Goal: Check status: Check status

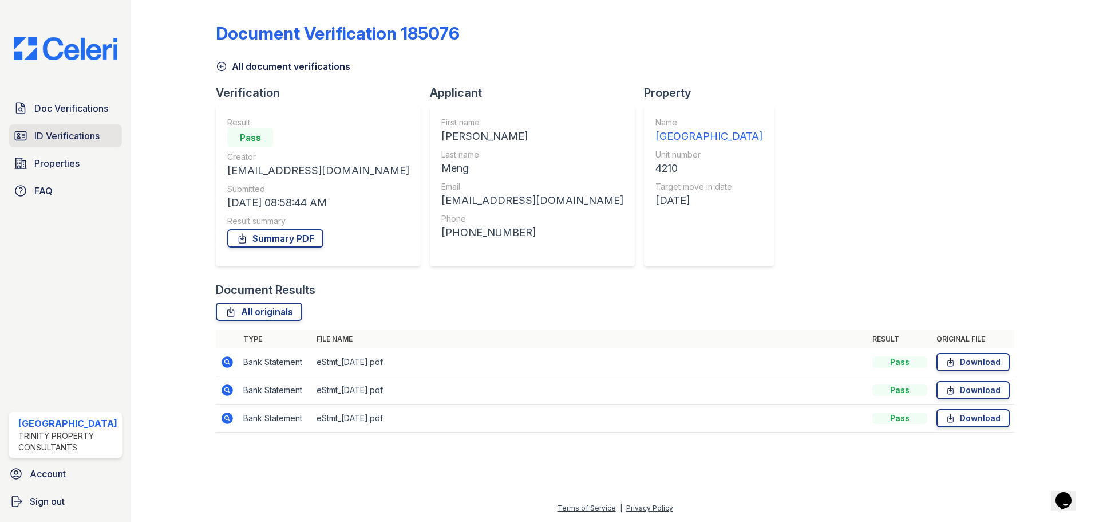
click at [52, 130] on span "ID Verifications" at bounding box center [66, 136] width 65 height 14
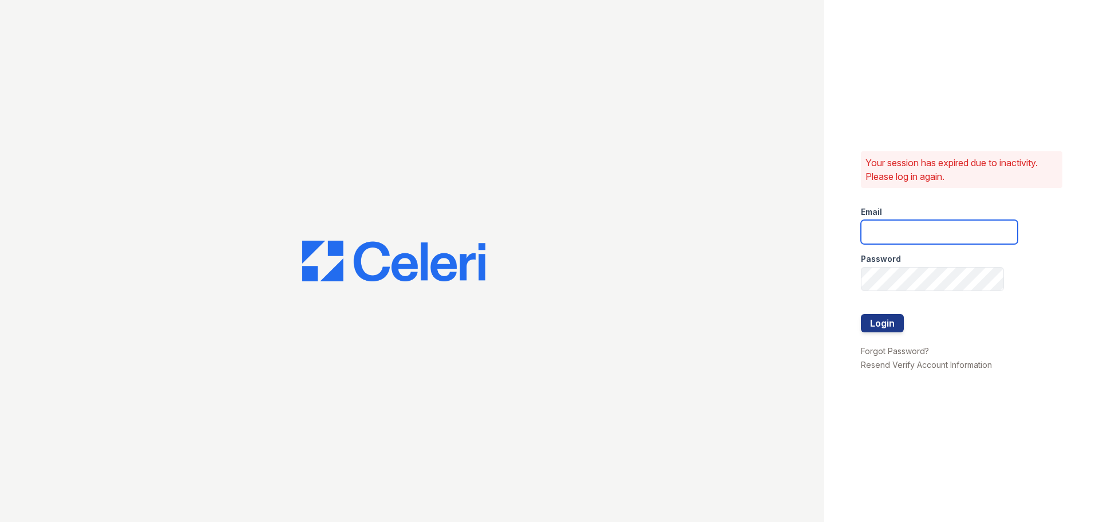
type input "arrivestreetervilleleasing@trinity-pm.com"
click at [881, 323] on button "Login" at bounding box center [882, 323] width 43 height 18
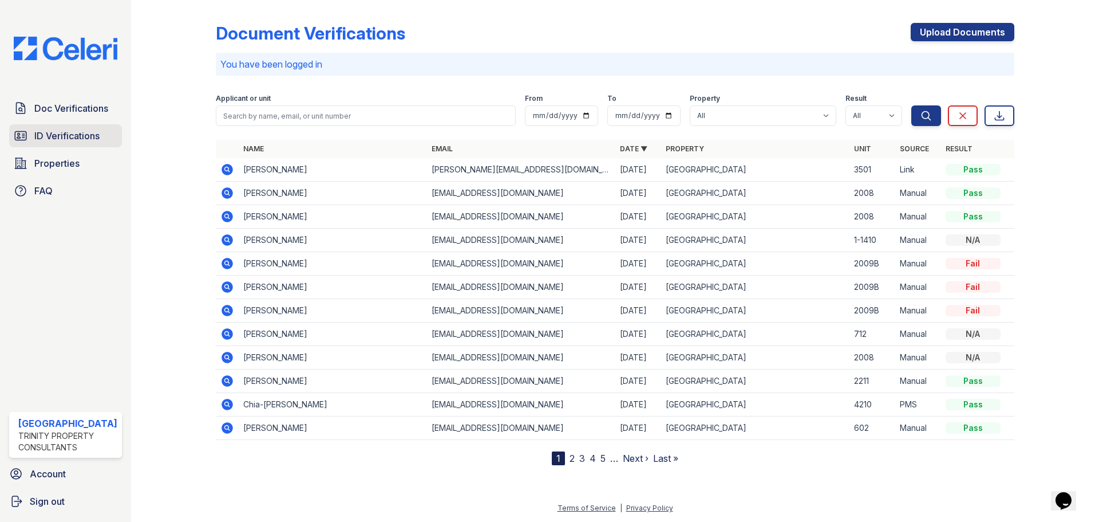
click at [102, 135] on link "ID Verifications" at bounding box center [65, 135] width 113 height 23
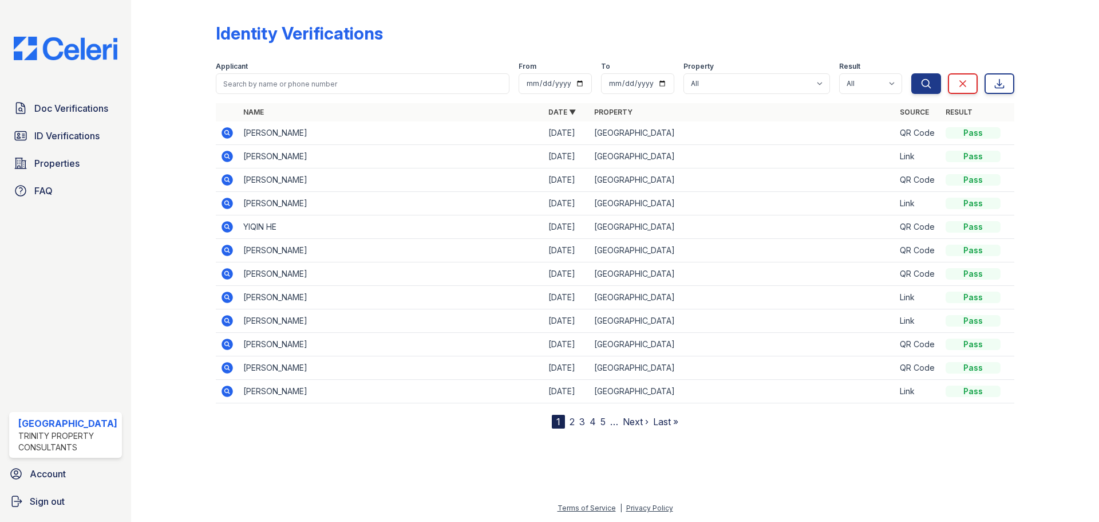
click at [219, 129] on td at bounding box center [227, 132] width 23 height 23
click at [229, 136] on icon at bounding box center [227, 132] width 11 height 11
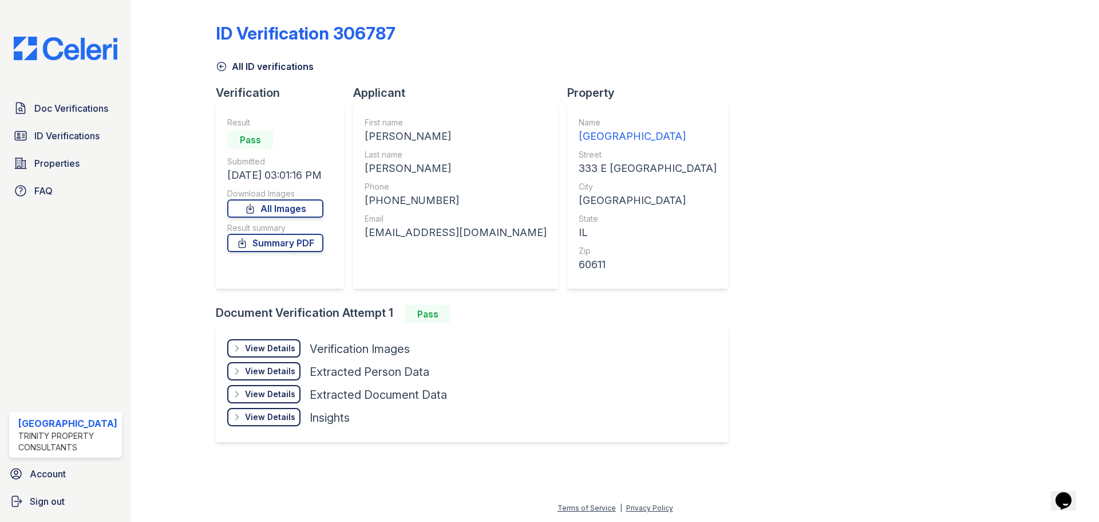
click at [267, 346] on div "View Details" at bounding box center [270, 347] width 50 height 11
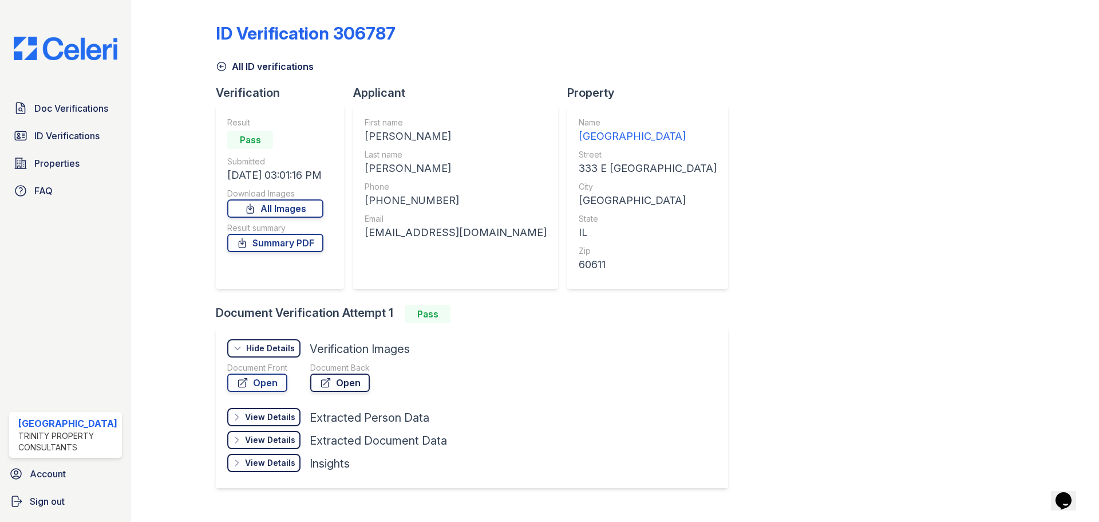
click at [333, 383] on link "Open" at bounding box center [340, 382] width 60 height 18
click at [265, 385] on link "Open" at bounding box center [257, 382] width 60 height 18
click at [281, 242] on link "Summary PDF" at bounding box center [275, 243] width 96 height 18
click at [68, 129] on span "ID Verifications" at bounding box center [66, 136] width 65 height 14
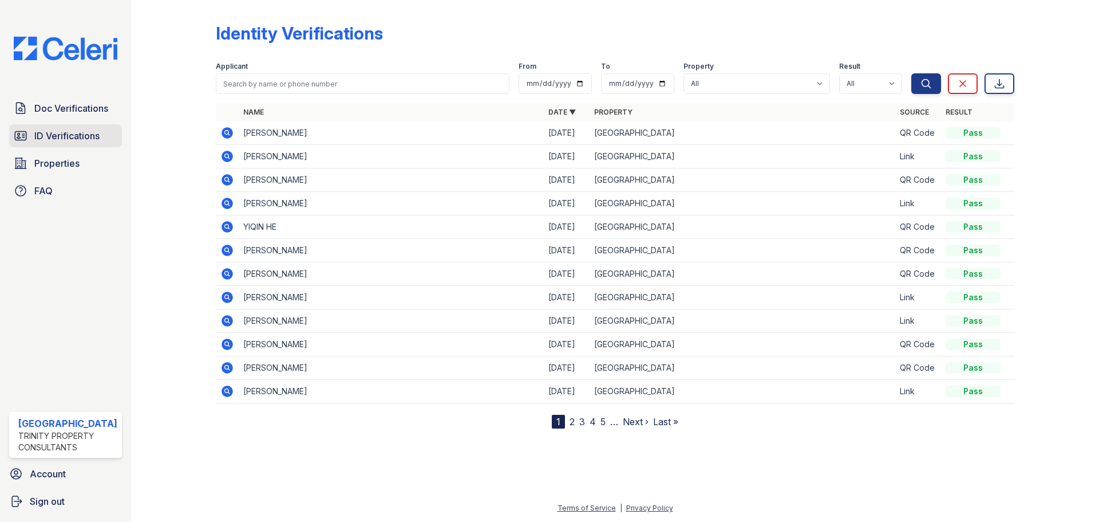
click at [70, 129] on span "ID Verifications" at bounding box center [66, 136] width 65 height 14
click at [83, 134] on span "ID Verifications" at bounding box center [66, 136] width 65 height 14
click at [85, 133] on span "ID Verifications" at bounding box center [66, 136] width 65 height 14
click at [84, 134] on span "ID Verifications" at bounding box center [66, 136] width 65 height 14
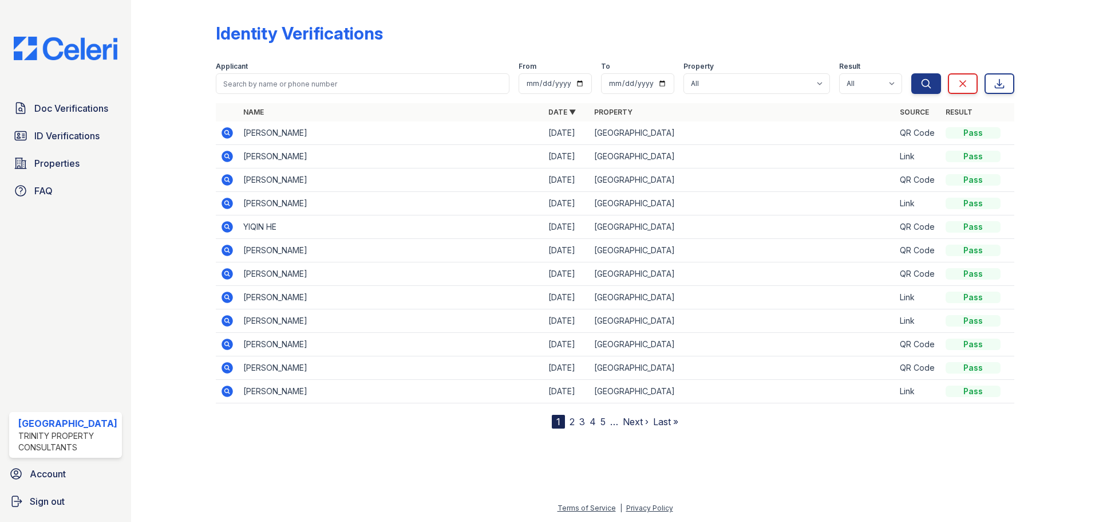
click at [84, 134] on span "ID Verifications" at bounding box center [66, 136] width 65 height 14
click at [85, 133] on span "ID Verifications" at bounding box center [66, 136] width 65 height 14
click at [81, 142] on span "ID Verifications" at bounding box center [66, 136] width 65 height 14
click at [77, 134] on span "ID Verifications" at bounding box center [66, 136] width 65 height 14
click at [81, 108] on span "Doc Verifications" at bounding box center [71, 108] width 74 height 14
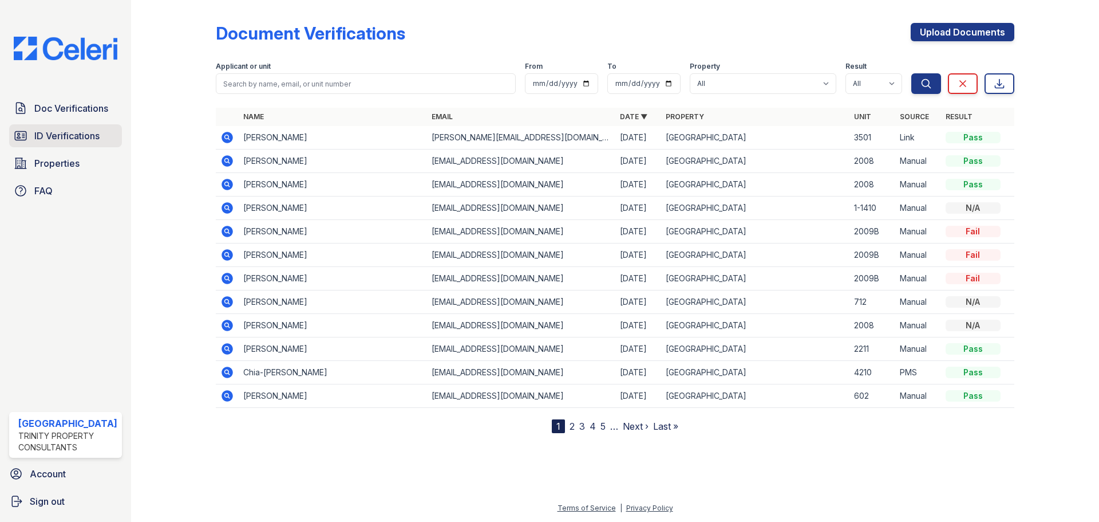
click at [76, 126] on link "ID Verifications" at bounding box center [65, 135] width 113 height 23
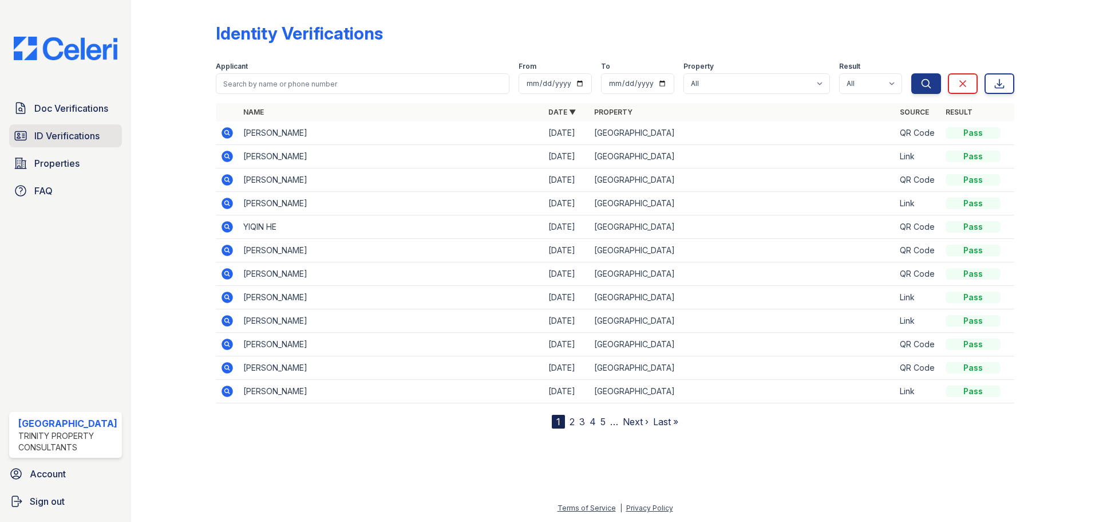
click at [85, 132] on span "ID Verifications" at bounding box center [66, 136] width 65 height 14
click at [86, 128] on link "ID Verifications" at bounding box center [65, 135] width 113 height 23
click at [74, 137] on span "ID Verifications" at bounding box center [66, 136] width 65 height 14
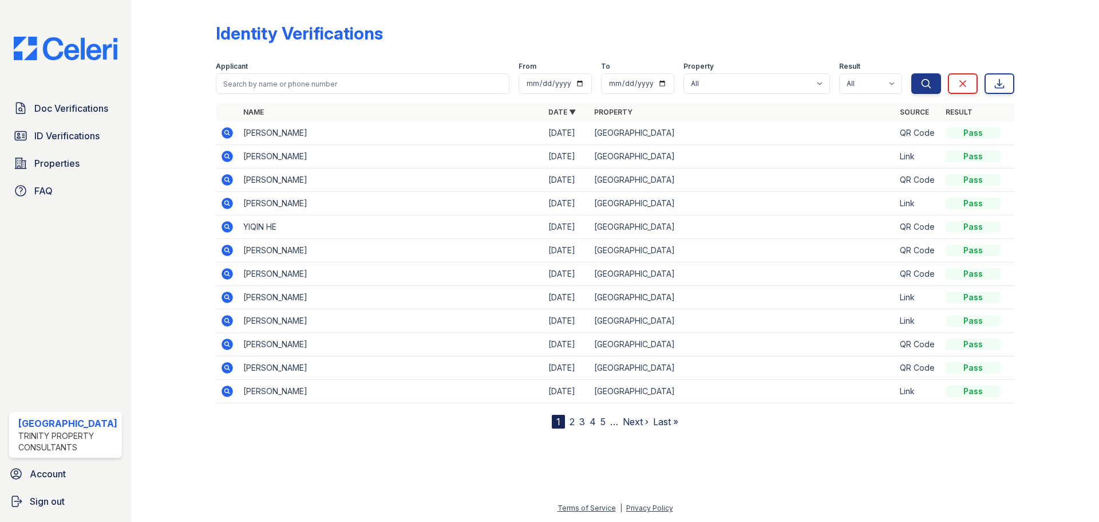
click at [74, 137] on span "ID Verifications" at bounding box center [66, 136] width 65 height 14
click at [224, 133] on icon at bounding box center [227, 132] width 11 height 11
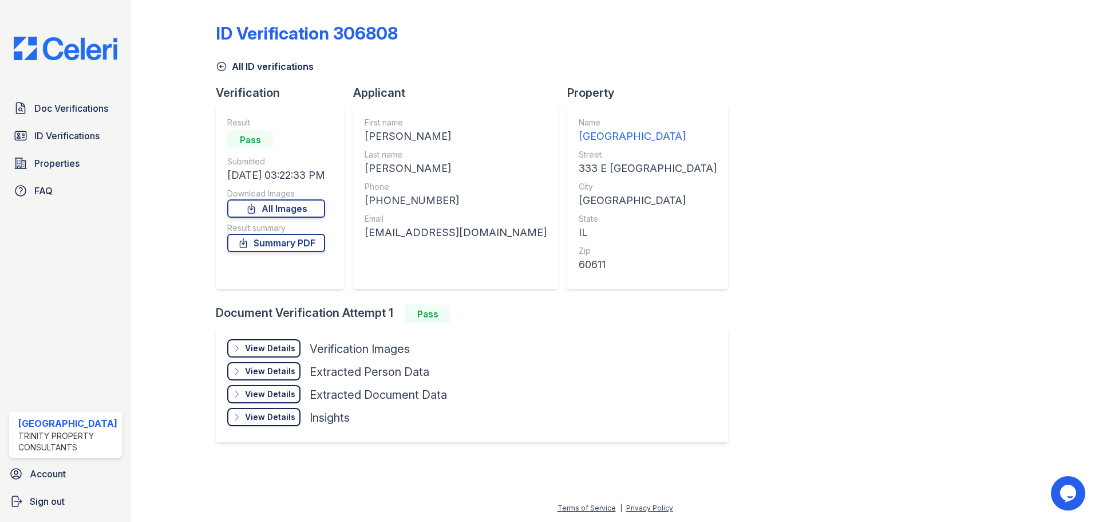
click at [275, 341] on div "View Details Details" at bounding box center [263, 348] width 73 height 18
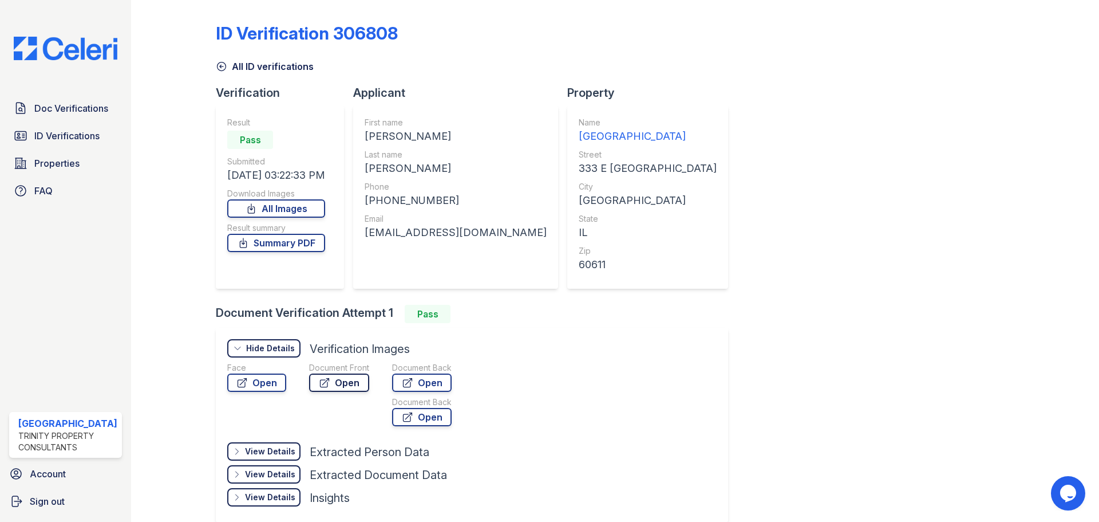
click at [332, 377] on link "Open" at bounding box center [339, 382] width 60 height 18
click at [414, 381] on link "Open" at bounding box center [422, 382] width 60 height 18
click at [322, 248] on link "Summary PDF" at bounding box center [276, 243] width 98 height 18
